Goal: Task Accomplishment & Management: Manage account settings

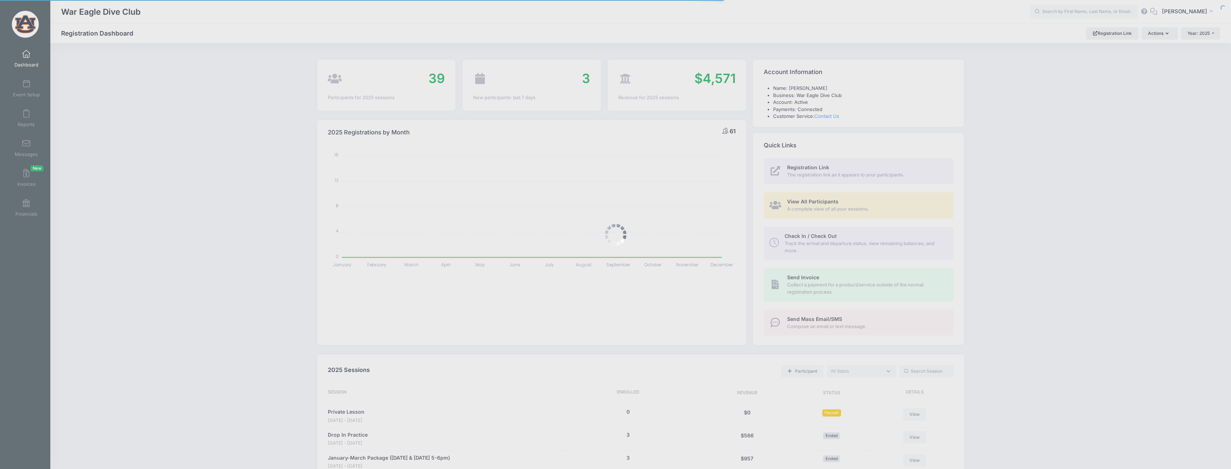
select select
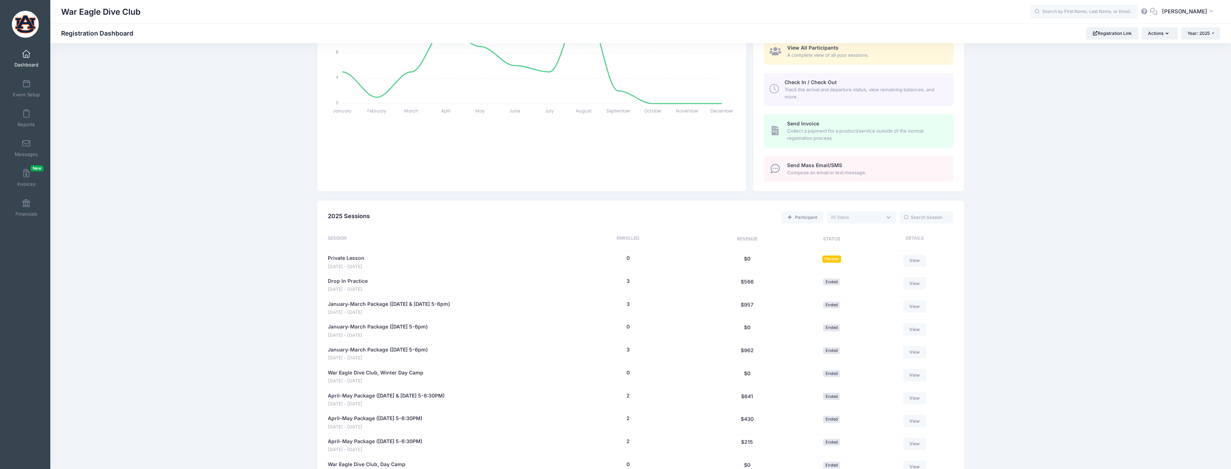
scroll to position [108, 0]
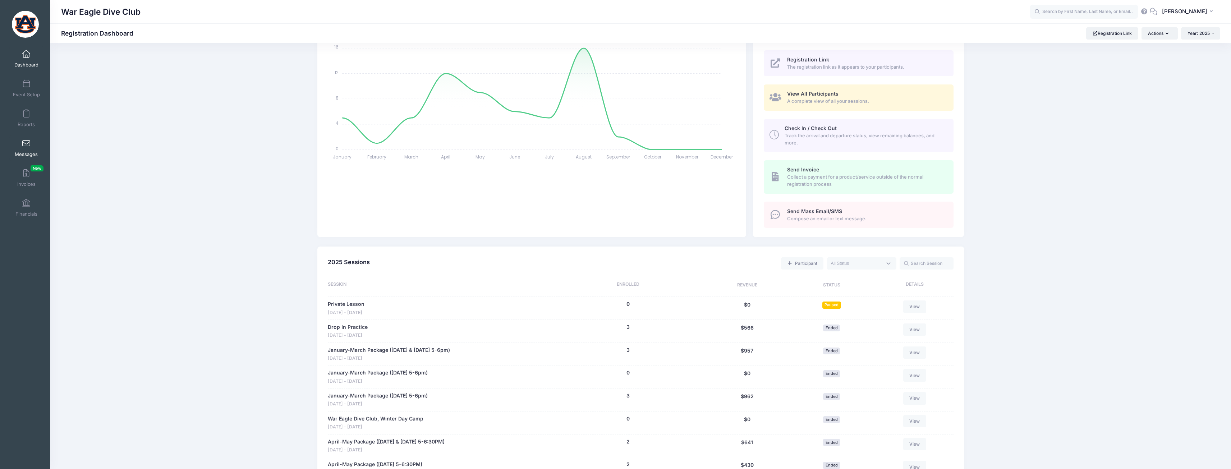
click at [34, 148] on link "Messages" at bounding box center [26, 148] width 34 height 25
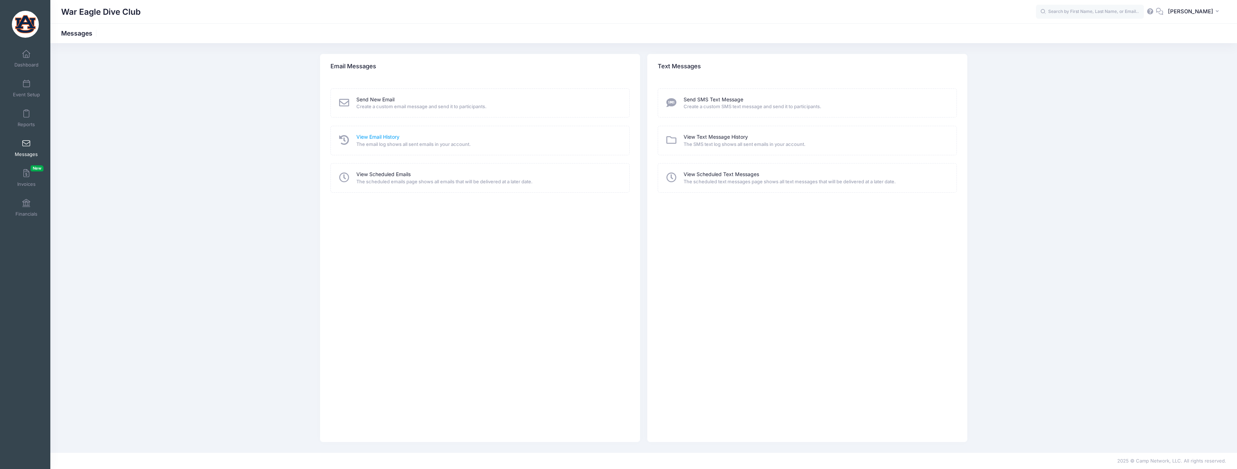
click at [383, 138] on link "View Email History" at bounding box center [377, 137] width 43 height 8
